Goal: Task Accomplishment & Management: Manage account settings

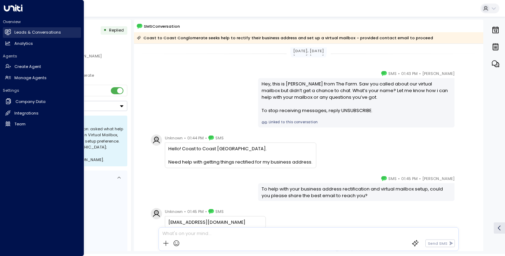
click at [20, 30] on h2 "Leads & Conversations" at bounding box center [37, 32] width 47 height 6
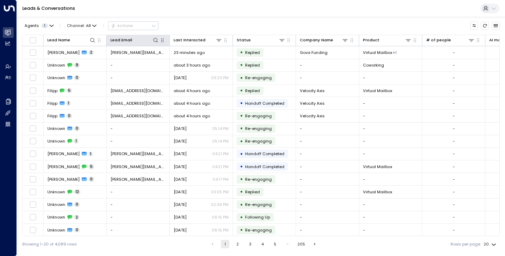
click at [159, 40] on button "button" at bounding box center [162, 40] width 7 height 7
click at [157, 41] on icon at bounding box center [155, 40] width 5 height 5
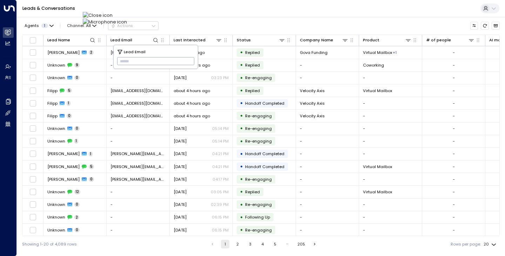
type input "**********"
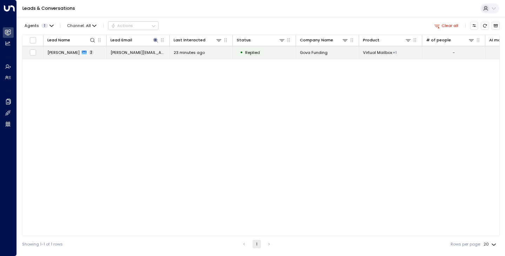
click at [59, 56] on td "[PERSON_NAME] 2" at bounding box center [74, 52] width 63 height 12
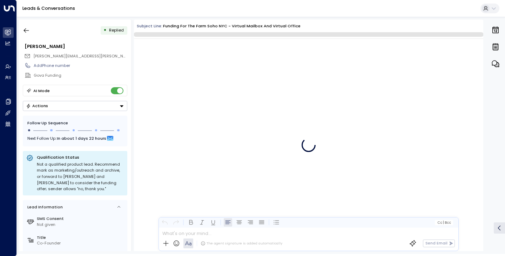
scroll to position [44, 0]
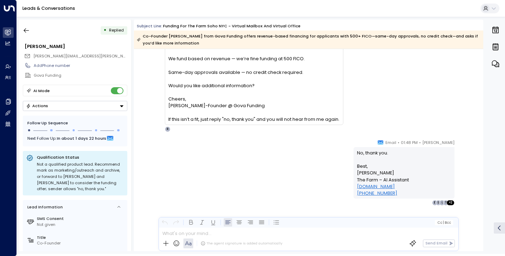
click at [173, 150] on div "[PERSON_NAME] • 01:48 PM • Email No, thank you. Best, [PERSON_NAME] The Farm – …" at bounding box center [309, 172] width 320 height 67
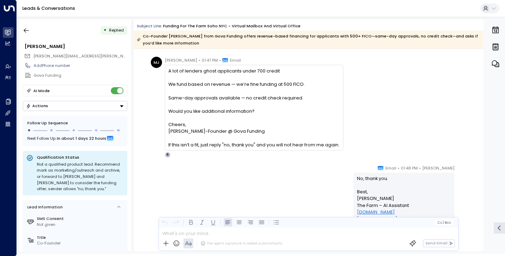
scroll to position [14, 0]
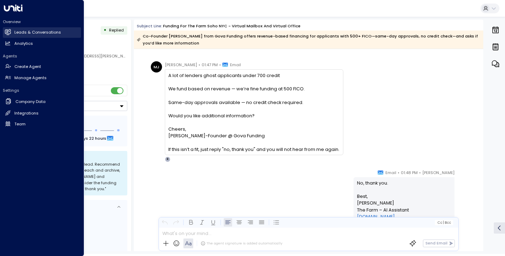
click at [28, 33] on h2 "Leads & Conversations" at bounding box center [37, 32] width 47 height 6
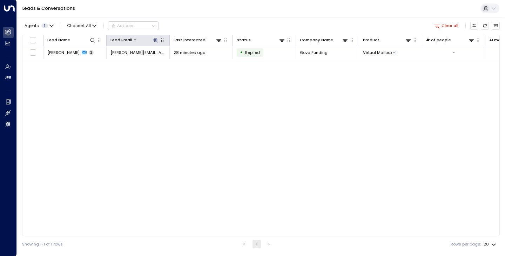
click at [156, 42] on icon at bounding box center [156, 40] width 6 height 6
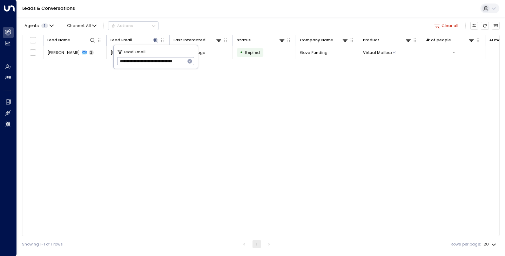
click at [190, 63] on icon "button" at bounding box center [189, 61] width 5 height 5
click at [182, 62] on input "text" at bounding box center [155, 62] width 77 height 12
paste input "**********"
type input "**********"
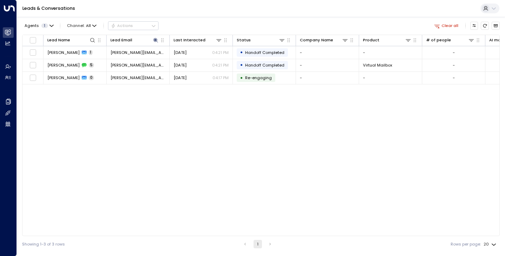
click at [115, 131] on div "Lead Name Lead Email Last Interacted Status Company Name Product # of people AI…" at bounding box center [260, 135] width 477 height 201
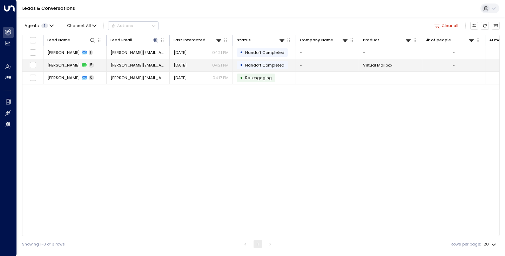
click at [59, 66] on span "[PERSON_NAME]" at bounding box center [63, 65] width 32 height 6
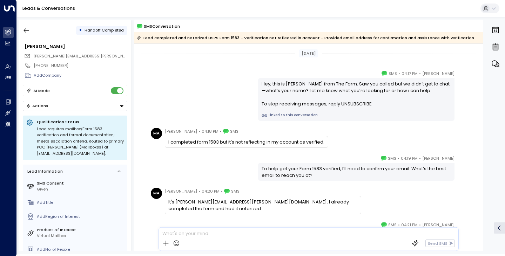
scroll to position [70, 0]
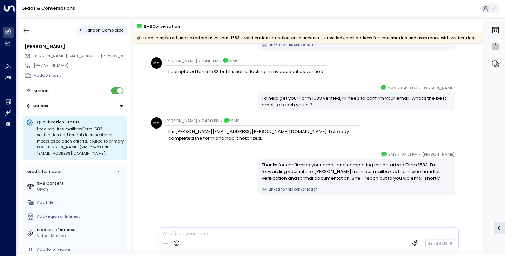
click at [184, 100] on div "[PERSON_NAME] • 04:19 PM • SMS To help get your Form 1583 verified, I’ll need t…" at bounding box center [309, 97] width 320 height 26
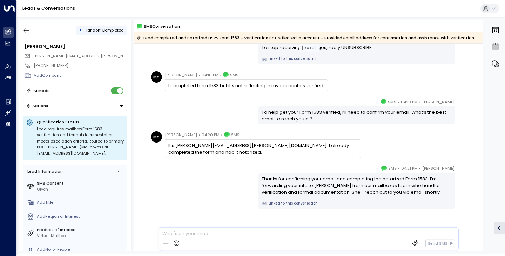
scroll to position [42, 0]
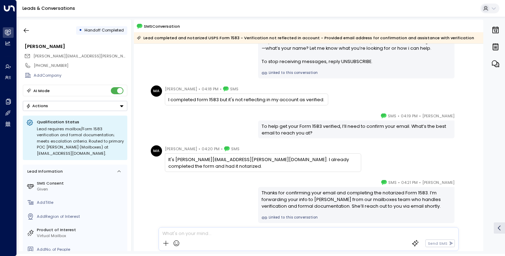
click at [147, 118] on div "[PERSON_NAME] • 04:19 PM • SMS To help get your Form 1583 verified, I’ll need t…" at bounding box center [308, 125] width 349 height 26
